Goal: Navigation & Orientation: Understand site structure

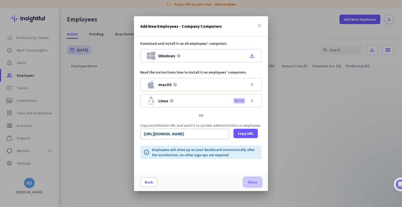
click at [255, 182] on span "Close" at bounding box center [252, 182] width 9 height 5
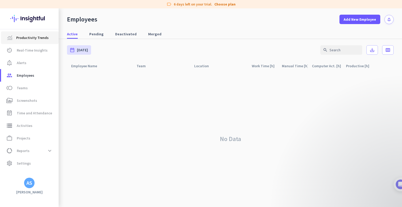
click at [28, 40] on span "Productivity Trends" at bounding box center [32, 38] width 32 height 6
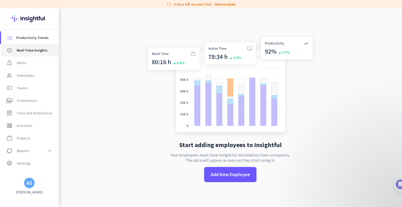
click at [27, 52] on span "Real-Time Insights" at bounding box center [32, 50] width 31 height 6
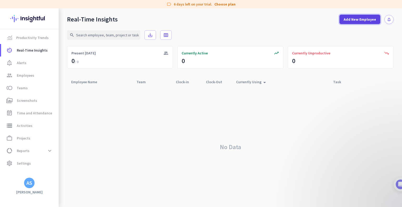
click at [371, 23] on span at bounding box center [360, 19] width 41 height 13
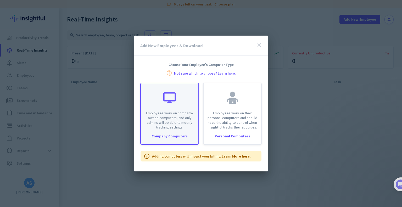
click at [170, 116] on p "Employees work on company-owned computers, and only admins will be able to modi…" at bounding box center [169, 120] width 51 height 19
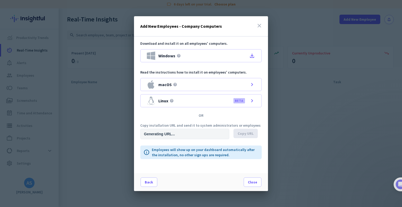
type input "[URL][DOMAIN_NAME]"
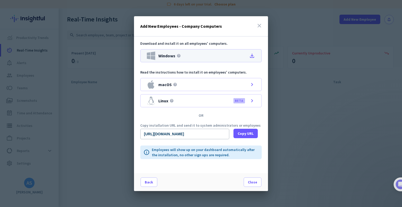
click at [252, 55] on icon "file_download" at bounding box center [252, 56] width 6 height 6
click at [256, 182] on span "Close" at bounding box center [252, 182] width 9 height 5
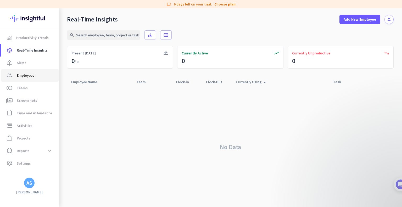
click at [34, 76] on span "Employees" at bounding box center [26, 75] width 18 height 6
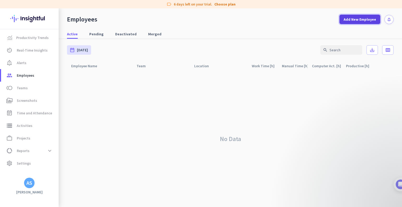
click at [374, 20] on span "Add New Employee" at bounding box center [360, 19] width 32 height 5
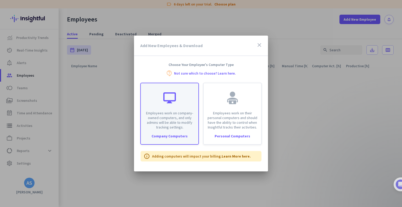
click at [175, 114] on p "Employees work on company-owned computers, and only admins will be able to modi…" at bounding box center [169, 120] width 51 height 19
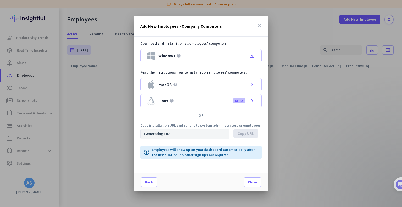
type input "[URL][DOMAIN_NAME]"
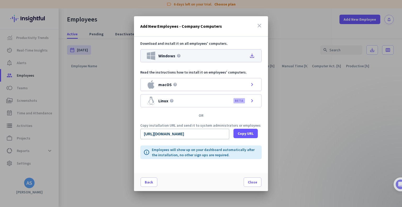
click at [186, 57] on div "Windows help file_download" at bounding box center [201, 55] width 122 height 13
click at [246, 180] on span at bounding box center [252, 182] width 17 height 13
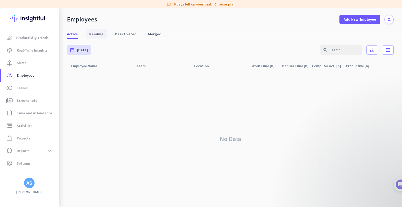
click at [96, 33] on span "Pending" at bounding box center [96, 33] width 14 height 5
click at [123, 36] on span "Deactivated" at bounding box center [125, 33] width 21 height 5
click at [153, 34] on span "Merged" at bounding box center [154, 33] width 13 height 5
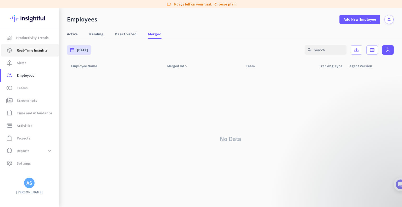
click at [23, 51] on span "Real-Time Insights" at bounding box center [32, 50] width 31 height 6
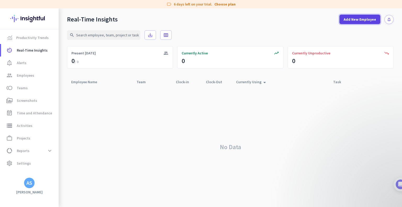
click at [359, 23] on span at bounding box center [360, 19] width 41 height 13
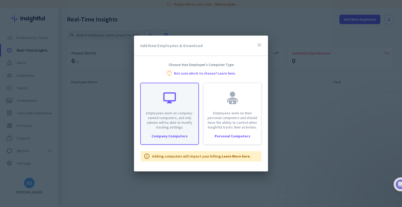
click at [173, 132] on div "Employees work on company-owned computers, and only admins will be able to modi…" at bounding box center [169, 114] width 59 height 62
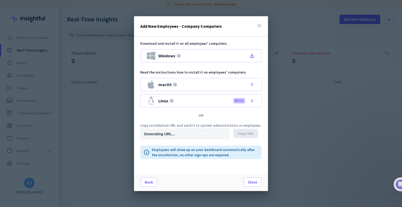
type input "[URL][DOMAIN_NAME]"
click at [250, 183] on span "Close" at bounding box center [252, 182] width 9 height 5
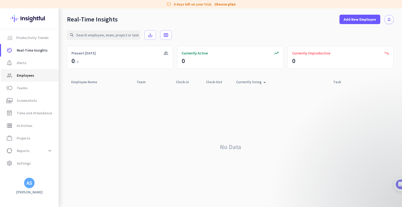
click at [27, 77] on span "Employees" at bounding box center [26, 75] width 18 height 6
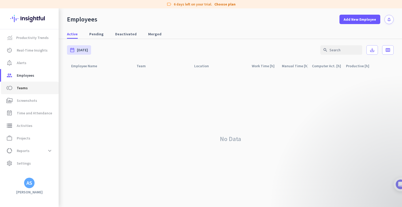
click at [26, 86] on span "Teams" at bounding box center [22, 88] width 11 height 6
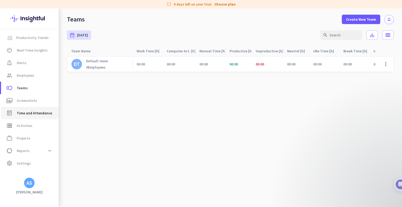
click at [35, 114] on span "Time and Attendance" at bounding box center [34, 113] width 35 height 6
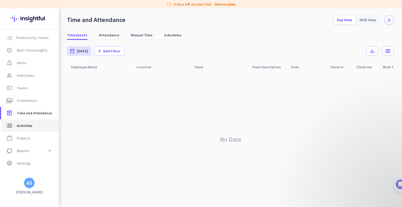
click at [27, 125] on span "Activities" at bounding box center [25, 126] width 16 height 6
type input "[DATE]"
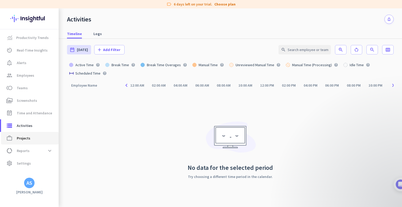
click at [28, 134] on link "work_outline Projects" at bounding box center [30, 138] width 58 height 13
type input "[DATE] - [DATE]"
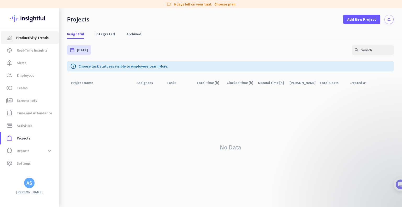
click at [30, 41] on link "Productivity Trends" at bounding box center [30, 37] width 58 height 13
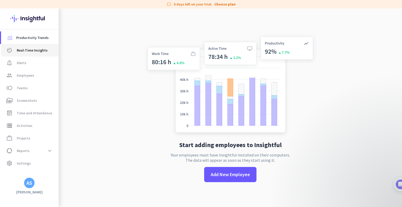
click at [28, 50] on span "Real-Time Insights" at bounding box center [32, 50] width 31 height 6
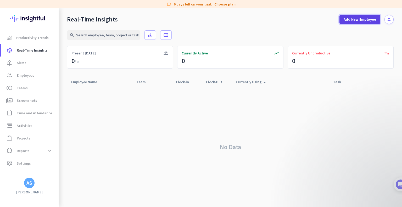
click at [354, 23] on span at bounding box center [360, 19] width 41 height 13
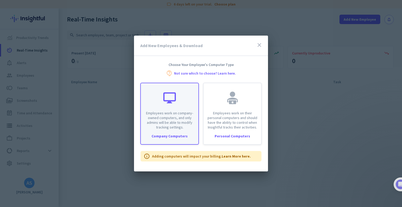
click at [183, 109] on div "Employees work on company-owned computers, and only admins will be able to modi…" at bounding box center [170, 106] width 58 height 46
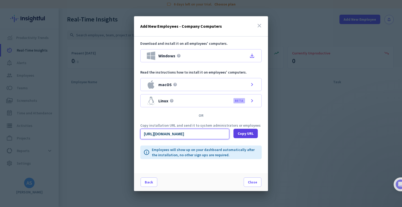
scroll to position [0, 515]
drag, startPoint x: 144, startPoint y: 133, endPoint x: 234, endPoint y: 133, distance: 90.4
click at [234, 133] on div "[URL][DOMAIN_NAME] Copy URL" at bounding box center [201, 134] width 122 height 10
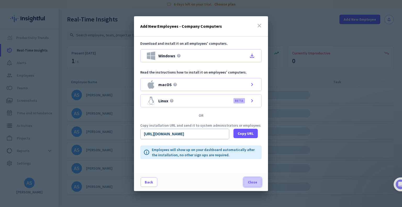
click at [250, 183] on span "Close" at bounding box center [252, 182] width 9 height 5
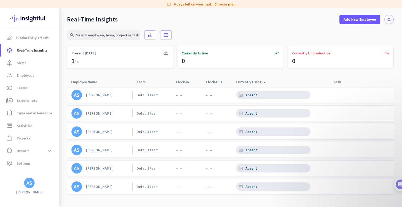
click at [103, 60] on div "group Present [DATE]" at bounding box center [120, 57] width 106 height 23
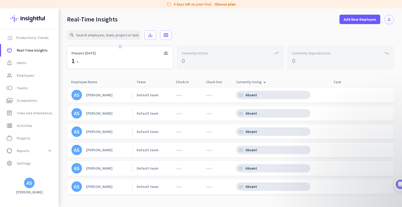
click at [103, 60] on div "close group Present [DATE]" at bounding box center [120, 57] width 106 height 23
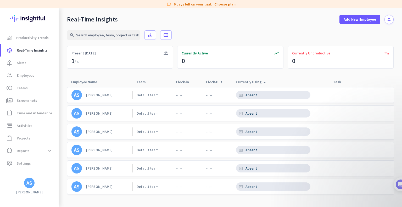
click at [259, 82] on div "Currently Using arrow_drop_up" at bounding box center [252, 81] width 32 height 7
click at [263, 81] on icon "arrow_drop_up" at bounding box center [265, 81] width 6 height 6
click at [140, 83] on div "Team arrow_drop_up" at bounding box center [144, 81] width 15 height 7
click at [28, 74] on span "Employees" at bounding box center [26, 75] width 18 height 6
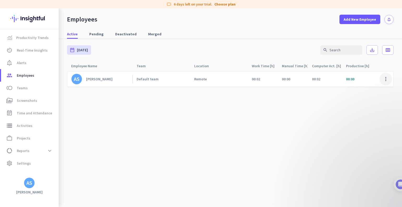
click at [386, 82] on span at bounding box center [386, 79] width 13 height 13
click at [381, 88] on span "Edit" at bounding box center [371, 89] width 35 height 5
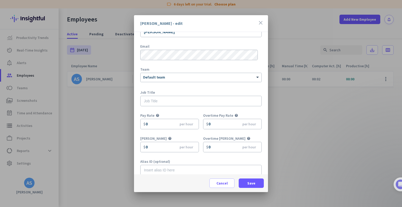
scroll to position [23, 0]
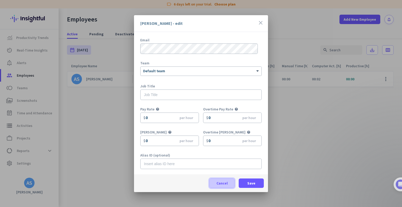
click at [224, 185] on span "Cancel" at bounding box center [222, 183] width 11 height 5
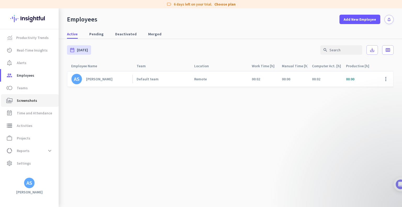
click at [28, 103] on span "Screenshots" at bounding box center [27, 100] width 20 height 6
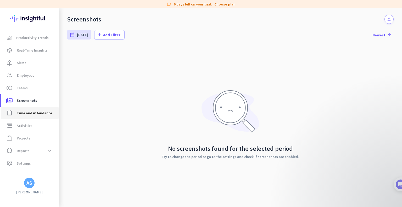
click at [38, 113] on span "Time and Attendance" at bounding box center [34, 113] width 35 height 6
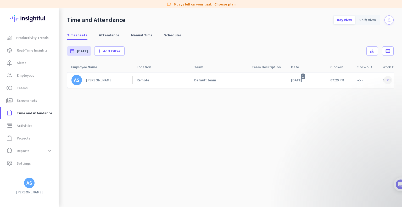
click at [388, 80] on span at bounding box center [387, 79] width 9 height 9
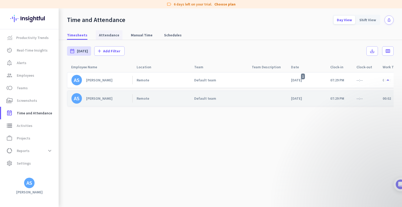
click at [112, 38] on span "Attendance" at bounding box center [109, 34] width 20 height 9
type input "[DATE] - [DATE]"
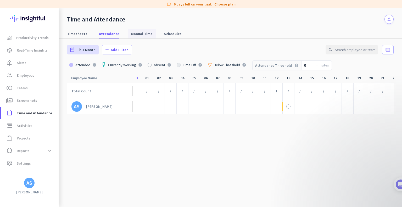
click at [136, 33] on span "Manual Time" at bounding box center [142, 33] width 22 height 5
type input "[DATE] - [DATE]"
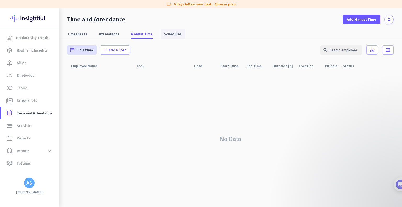
click at [171, 35] on span "Schedules" at bounding box center [173, 33] width 18 height 5
type input "[DATE] - [DATE]"
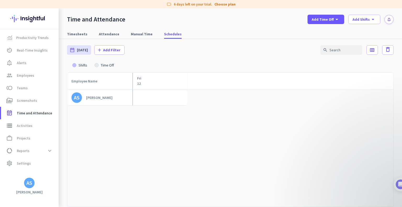
click at [105, 97] on div "[PERSON_NAME]" at bounding box center [99, 97] width 26 height 5
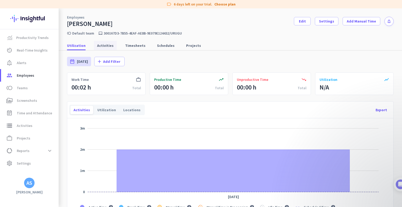
click at [110, 44] on span "Activities" at bounding box center [105, 45] width 17 height 5
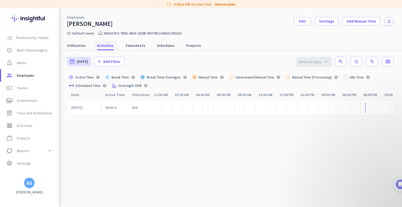
scroll to position [0, 23]
click at [321, 21] on span "Settings" at bounding box center [326, 21] width 15 height 5
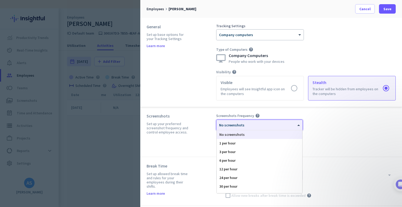
click at [290, 125] on div at bounding box center [260, 123] width 86 height 4
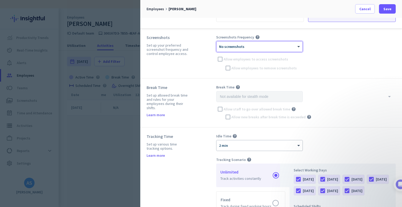
scroll to position [131, 0]
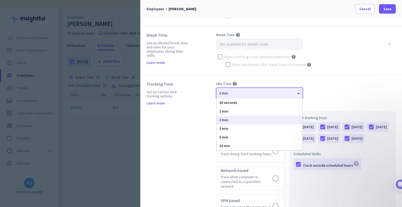
click at [263, 94] on div "× 2 min" at bounding box center [257, 93] width 80 height 4
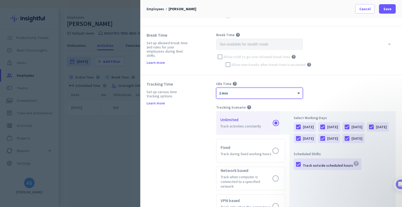
click at [263, 94] on div "× 2 min" at bounding box center [257, 93] width 80 height 4
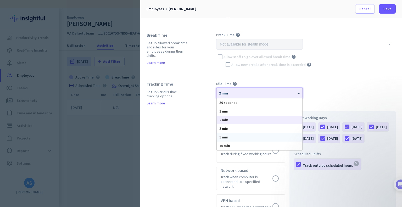
click at [244, 135] on div "5 min" at bounding box center [260, 137] width 86 height 9
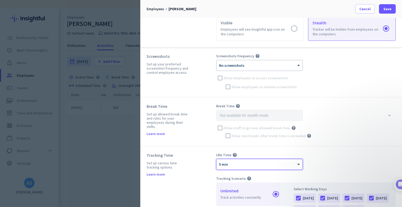
scroll to position [52, 0]
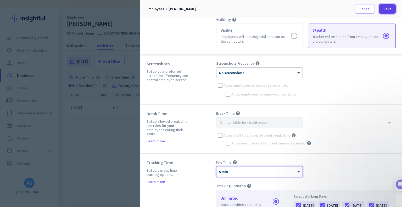
click at [386, 8] on span "Save" at bounding box center [388, 8] width 8 height 5
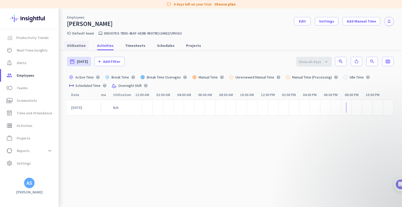
click at [75, 48] on span "Utilization" at bounding box center [76, 45] width 19 height 5
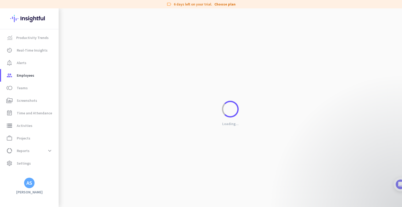
scroll to position [0, 19]
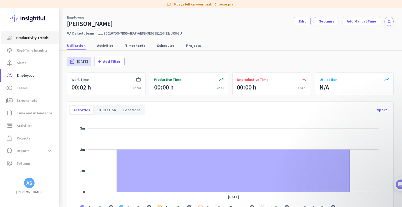
click at [28, 37] on span "Productivity Trends" at bounding box center [32, 38] width 32 height 6
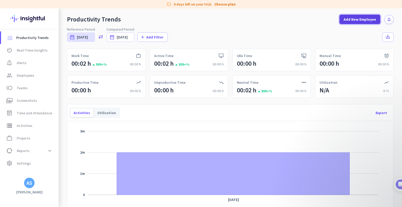
click at [352, 20] on span "Add New Employee" at bounding box center [360, 19] width 32 height 5
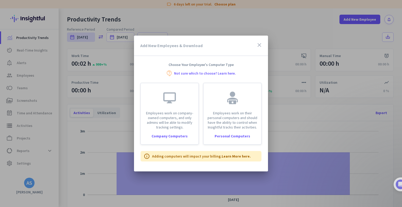
click at [268, 16] on div at bounding box center [201, 103] width 402 height 207
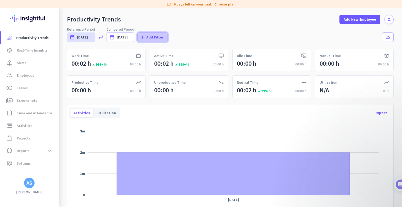
click at [154, 35] on span "Add Filter" at bounding box center [154, 37] width 17 height 5
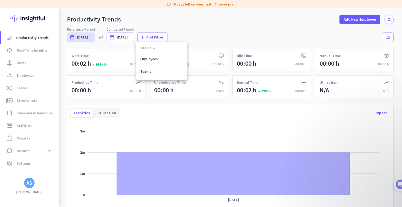
click at [226, 29] on div at bounding box center [201, 103] width 402 height 207
click at [103, 111] on div "Utilization" at bounding box center [106, 113] width 25 height 8
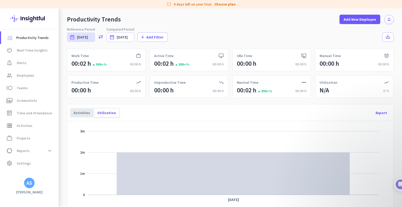
click at [76, 113] on div "Activities" at bounding box center [81, 113] width 23 height 8
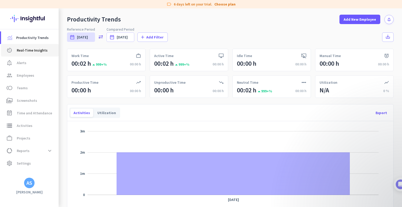
click at [7, 50] on icon "av_timer" at bounding box center [9, 50] width 6 height 6
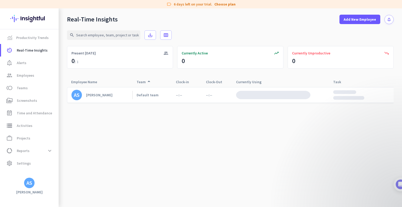
click at [101, 96] on div "[PERSON_NAME]" at bounding box center [99, 95] width 26 height 5
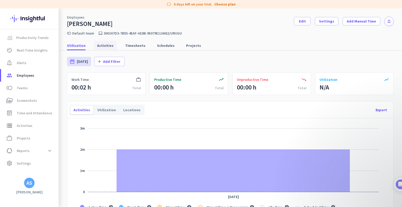
click at [97, 44] on span "Activities" at bounding box center [105, 45] width 17 height 5
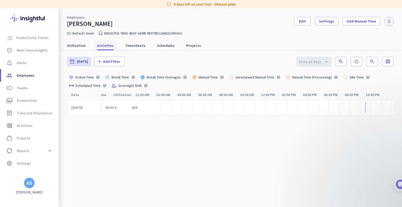
scroll to position [0, 23]
click at [133, 45] on span "Timesheets" at bounding box center [135, 45] width 20 height 5
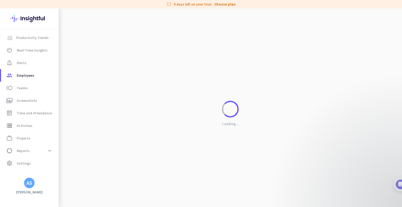
scroll to position [0, 19]
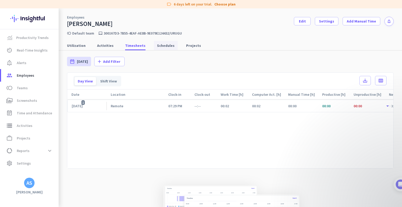
click at [158, 46] on span "Schedules" at bounding box center [166, 45] width 18 height 5
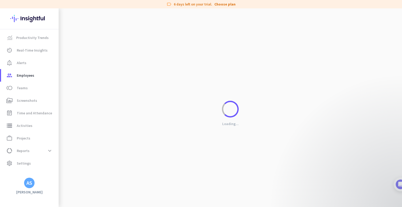
type input "[DATE] - [DATE]"
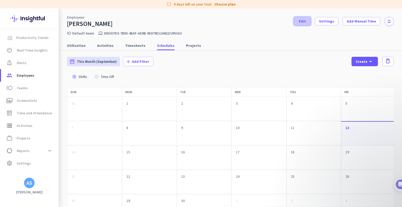
click at [306, 22] on span "Edit" at bounding box center [302, 21] width 7 height 5
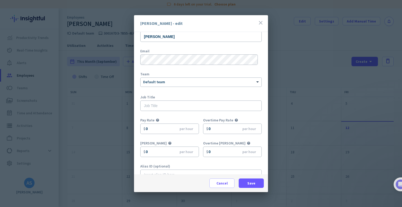
scroll to position [23, 0]
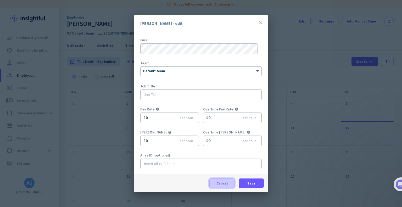
click at [220, 182] on span "Cancel" at bounding box center [222, 183] width 11 height 5
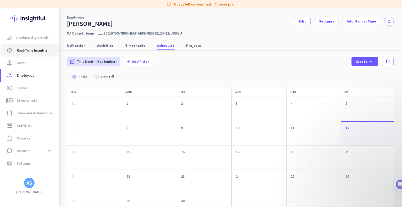
click at [30, 51] on span "Real-Time Insights" at bounding box center [32, 50] width 31 height 6
type input "[DATE] - [DATE]"
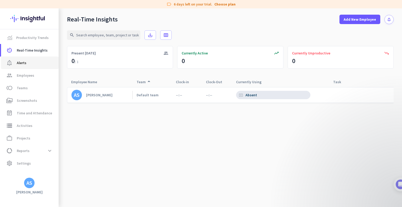
click at [29, 65] on span "notification_important Alerts" at bounding box center [29, 63] width 49 height 6
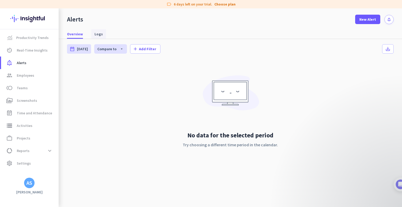
click at [95, 34] on span "Logs" at bounding box center [99, 33] width 8 height 5
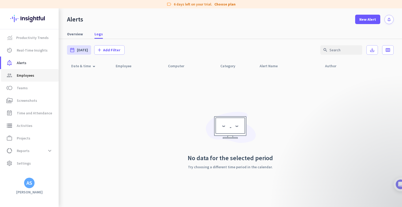
click at [30, 80] on link "group Employees" at bounding box center [30, 75] width 58 height 13
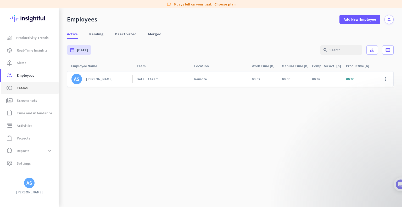
click at [25, 92] on link "toll Teams" at bounding box center [30, 88] width 58 height 13
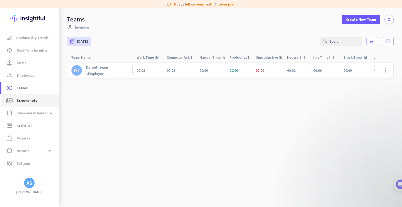
click at [31, 99] on span "Screenshots" at bounding box center [27, 100] width 20 height 6
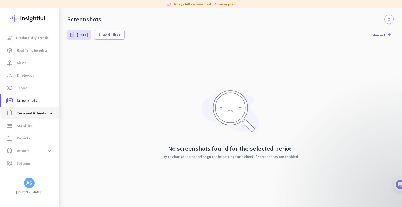
click at [29, 118] on link "event_note Time and Attendance" at bounding box center [30, 113] width 58 height 13
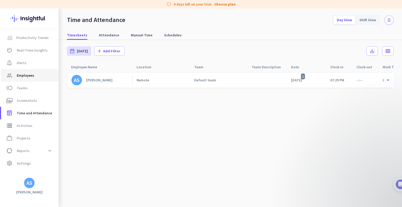
click at [28, 78] on span "Employees" at bounding box center [26, 75] width 18 height 6
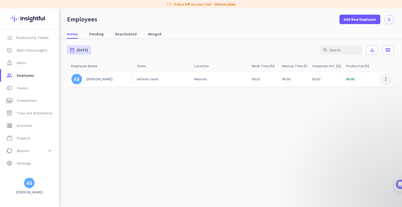
drag, startPoint x: 105, startPoint y: 79, endPoint x: 386, endPoint y: 80, distance: 281.6
click at [386, 80] on span at bounding box center [386, 79] width 13 height 13
click at [378, 86] on div "Edit" at bounding box center [370, 89] width 43 height 9
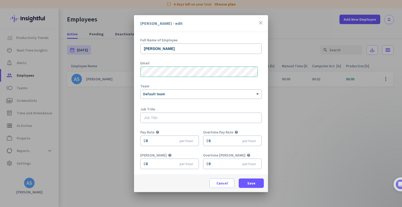
click at [393, 132] on div at bounding box center [201, 103] width 402 height 207
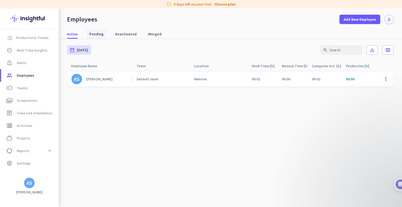
click at [89, 35] on span "Pending" at bounding box center [96, 33] width 14 height 5
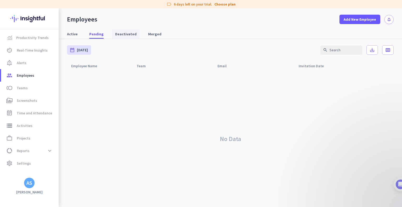
click at [129, 34] on span "Deactivated" at bounding box center [125, 33] width 21 height 5
click at [153, 35] on span "Merged" at bounding box center [154, 33] width 13 height 5
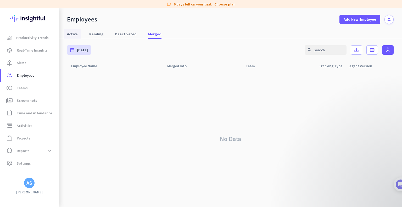
click at [68, 33] on span "Active" at bounding box center [72, 33] width 11 height 5
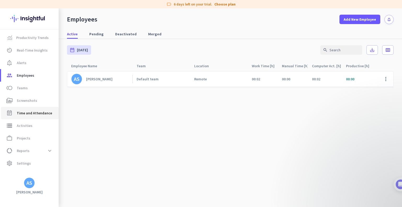
click at [47, 113] on span "Time and Attendance" at bounding box center [34, 113] width 35 height 6
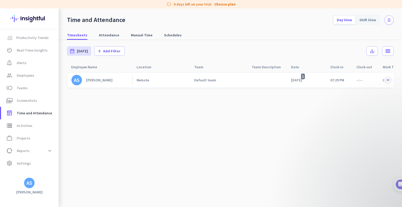
click at [388, 79] on span at bounding box center [387, 79] width 9 height 9
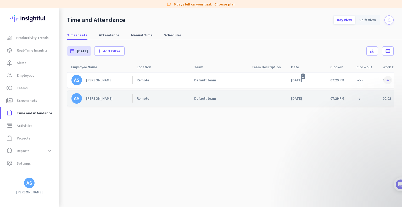
click at [388, 79] on span at bounding box center [387, 79] width 9 height 9
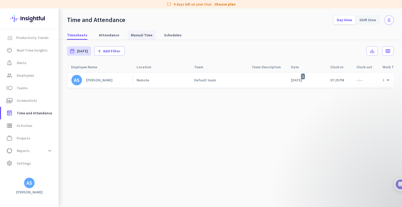
click at [136, 38] on span "Manual Time" at bounding box center [142, 34] width 22 height 9
type input "[DATE] - [DATE]"
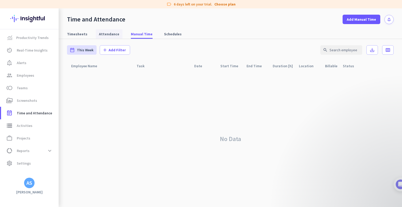
click at [111, 35] on span "Attendance" at bounding box center [109, 33] width 20 height 5
type input "[DATE] - [DATE]"
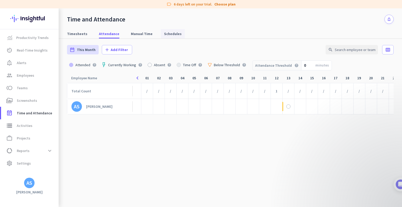
click at [169, 32] on span "Schedules" at bounding box center [173, 33] width 18 height 5
type input "[DATE] - [DATE]"
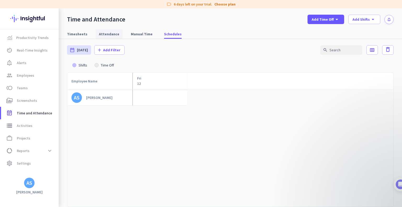
click at [111, 36] on span "Attendance" at bounding box center [109, 33] width 20 height 5
type input "[DATE] - [DATE]"
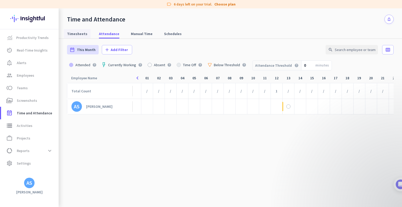
click at [84, 32] on span "Timesheets" at bounding box center [77, 33] width 20 height 5
type input "[DATE] - [DATE]"
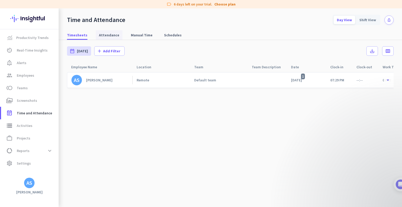
click at [112, 34] on span "Attendance" at bounding box center [109, 34] width 20 height 5
type input "[DATE] - [DATE]"
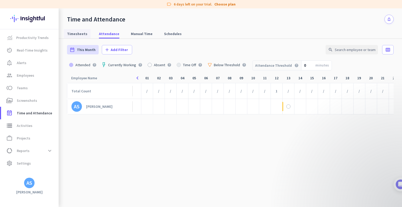
click at [73, 34] on span "Timesheets" at bounding box center [77, 33] width 20 height 5
type input "[DATE] - [DATE]"
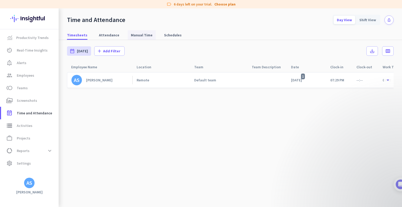
click at [138, 35] on span "Manual Time" at bounding box center [142, 34] width 22 height 5
type input "[DATE] - [DATE]"
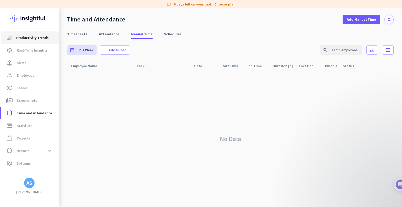
click at [32, 38] on span "Productivity Trends" at bounding box center [32, 38] width 32 height 6
type input "[DATE] - [DATE]"
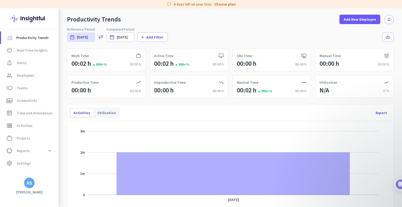
click at [134, 53] on div "Work Time" at bounding box center [107, 55] width 70 height 5
click at [100, 63] on span "999+%" at bounding box center [99, 64] width 15 height 5
click at [18, 54] on link "av_timer Real-Time Insights" at bounding box center [30, 50] width 58 height 13
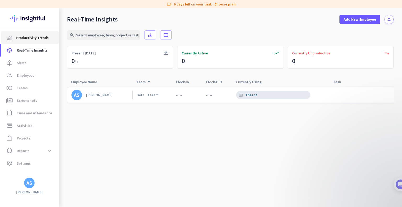
click at [18, 39] on span "Productivity Trends" at bounding box center [32, 38] width 32 height 6
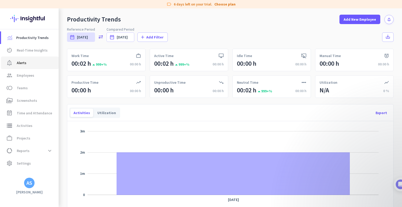
click at [27, 63] on span "notification_important Alerts" at bounding box center [29, 63] width 49 height 6
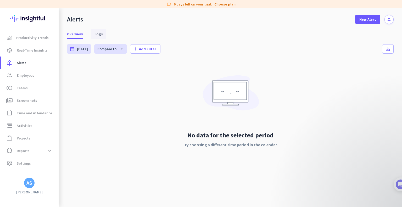
click at [97, 33] on span "Logs" at bounding box center [99, 33] width 8 height 5
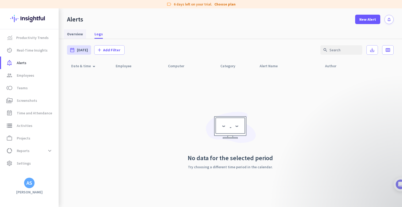
click at [78, 32] on span "Overview" at bounding box center [75, 33] width 16 height 5
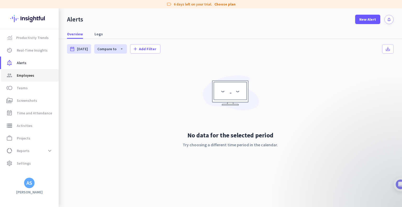
click at [48, 79] on link "group Employees" at bounding box center [30, 75] width 58 height 13
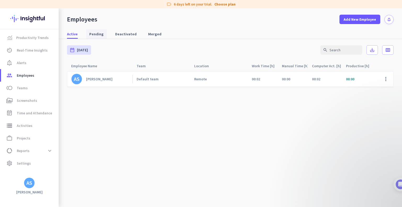
click at [97, 35] on span "Pending" at bounding box center [96, 33] width 14 height 5
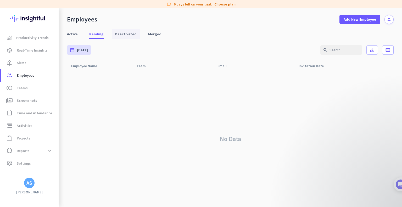
click at [132, 35] on span "Deactivated" at bounding box center [125, 33] width 21 height 5
click at [148, 35] on span "Merged" at bounding box center [154, 33] width 13 height 5
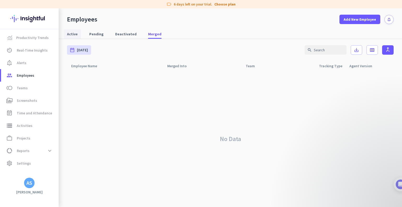
click at [75, 34] on span "Active" at bounding box center [72, 33] width 11 height 5
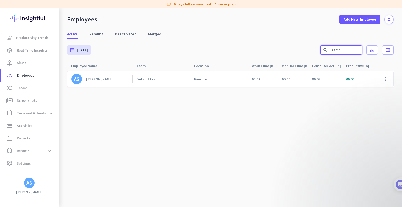
click at [350, 51] on input "text" at bounding box center [342, 49] width 42 height 9
click at [29, 88] on span "toll Teams" at bounding box center [29, 88] width 49 height 6
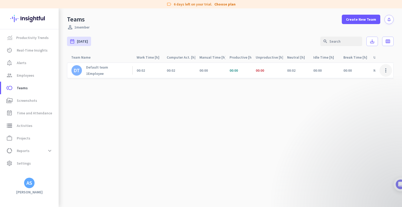
click at [386, 69] on span at bounding box center [386, 70] width 13 height 13
click at [381, 81] on span "Edit" at bounding box center [372, 81] width 32 height 5
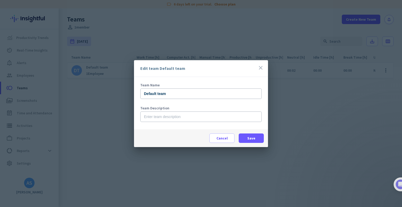
click at [265, 68] on div "Edit team Default team close" at bounding box center [201, 68] width 134 height 17
click at [262, 67] on icon "close" at bounding box center [261, 68] width 6 height 6
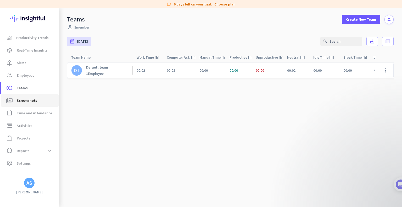
click at [15, 96] on link "perm_media Screenshots" at bounding box center [30, 100] width 58 height 13
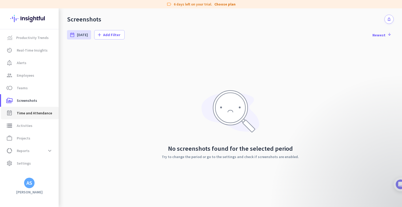
click at [28, 112] on span "Time and Attendance" at bounding box center [34, 113] width 35 height 6
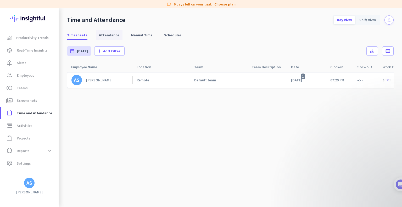
click at [109, 34] on span "Attendance" at bounding box center [109, 34] width 20 height 5
type input "[DATE] - [DATE]"
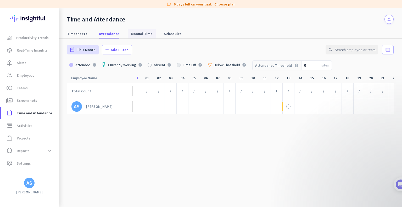
click at [141, 34] on span "Manual Time" at bounding box center [142, 33] width 22 height 5
type input "[DATE] - [DATE]"
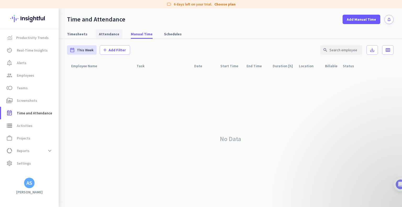
click at [113, 33] on span "Attendance" at bounding box center [109, 33] width 20 height 5
type input "[DATE] - [DATE]"
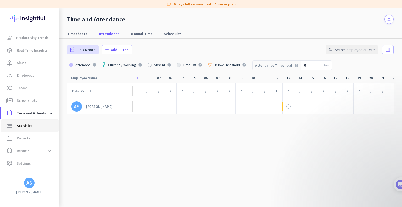
click at [14, 131] on link "storage Activities" at bounding box center [30, 125] width 58 height 13
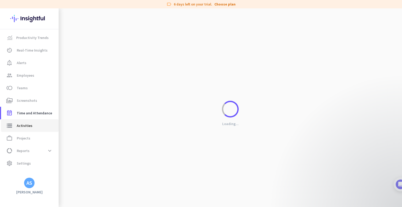
type input "[DATE]"
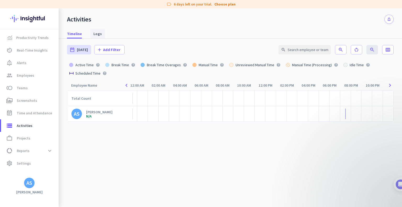
click at [92, 34] on link "Logs" at bounding box center [97, 33] width 15 height 9
type input "[DATE] - [DATE]"
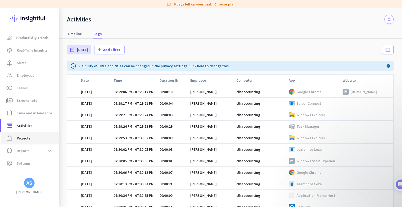
click at [31, 137] on span "work_outline Projects" at bounding box center [29, 138] width 49 height 6
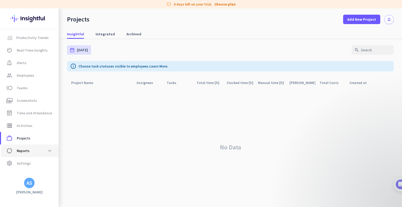
click at [31, 148] on span "data_usage Reports expand_more" at bounding box center [29, 150] width 49 height 9
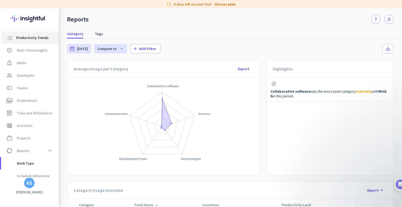
click at [37, 41] on link "Productivity Trends" at bounding box center [30, 37] width 58 height 13
